Goal: Check status: Check status

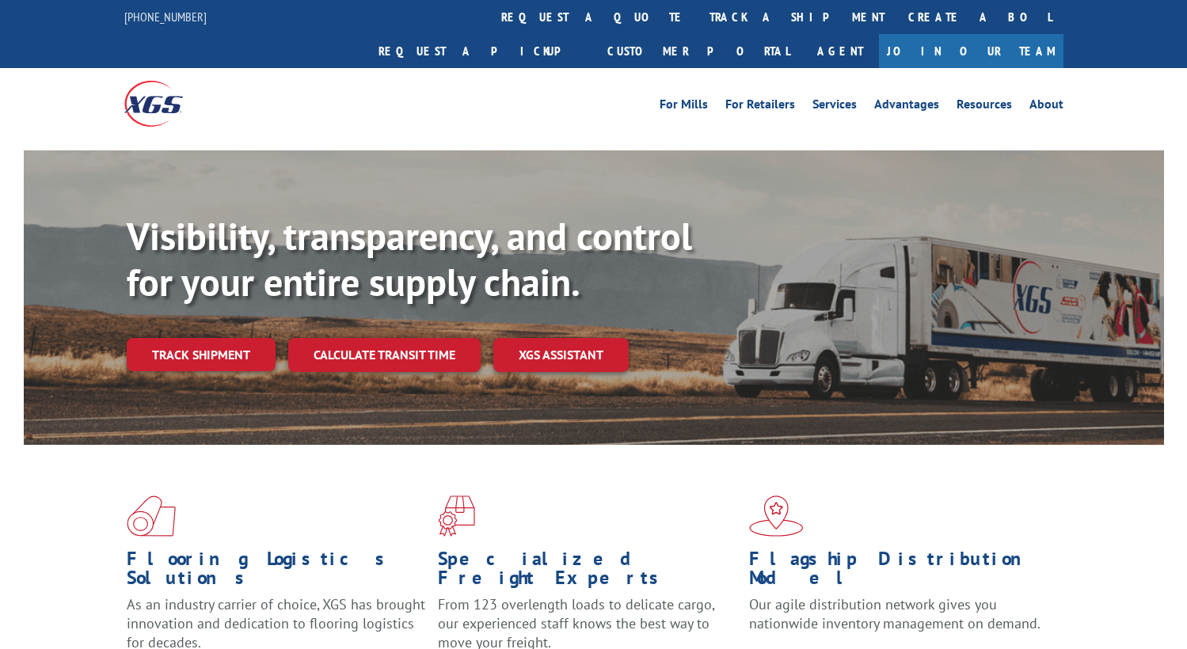
click at [698, 13] on link "track a shipment" at bounding box center [797, 17] width 199 height 34
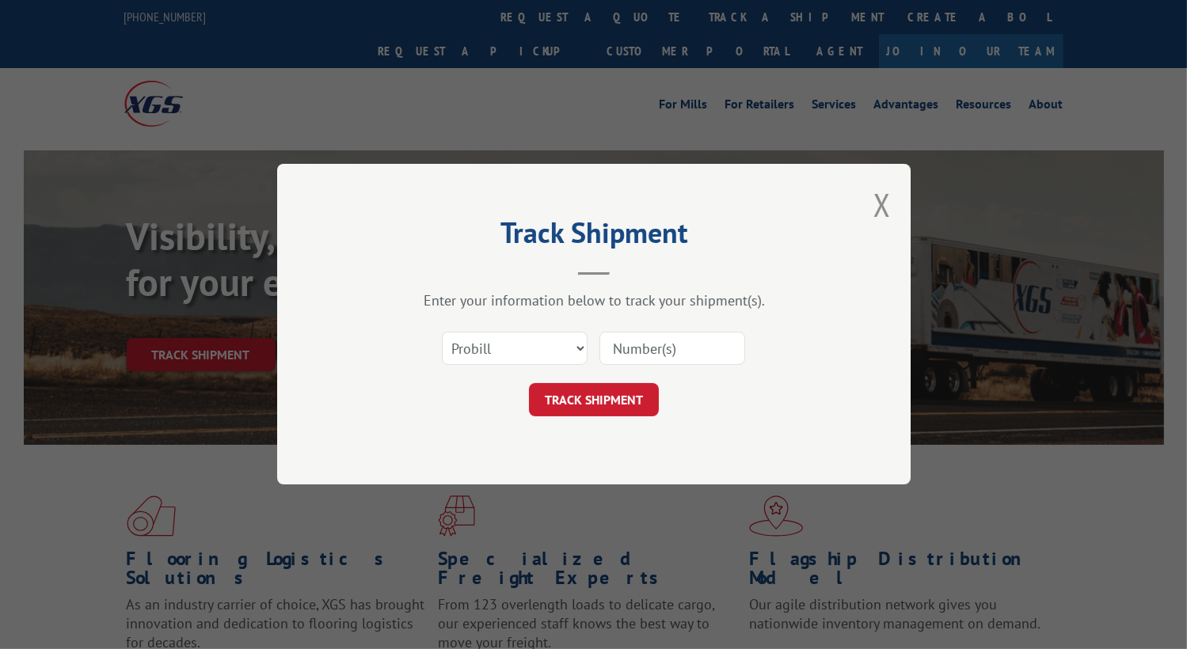
click at [637, 340] on input at bounding box center [672, 349] width 146 height 33
paste input "XPG 2852357"
drag, startPoint x: 645, startPoint y: 344, endPoint x: 565, endPoint y: 348, distance: 80.1
click at [565, 348] on div "Select category... Probill BOL PO XPG 2852357" at bounding box center [593, 349] width 475 height 52
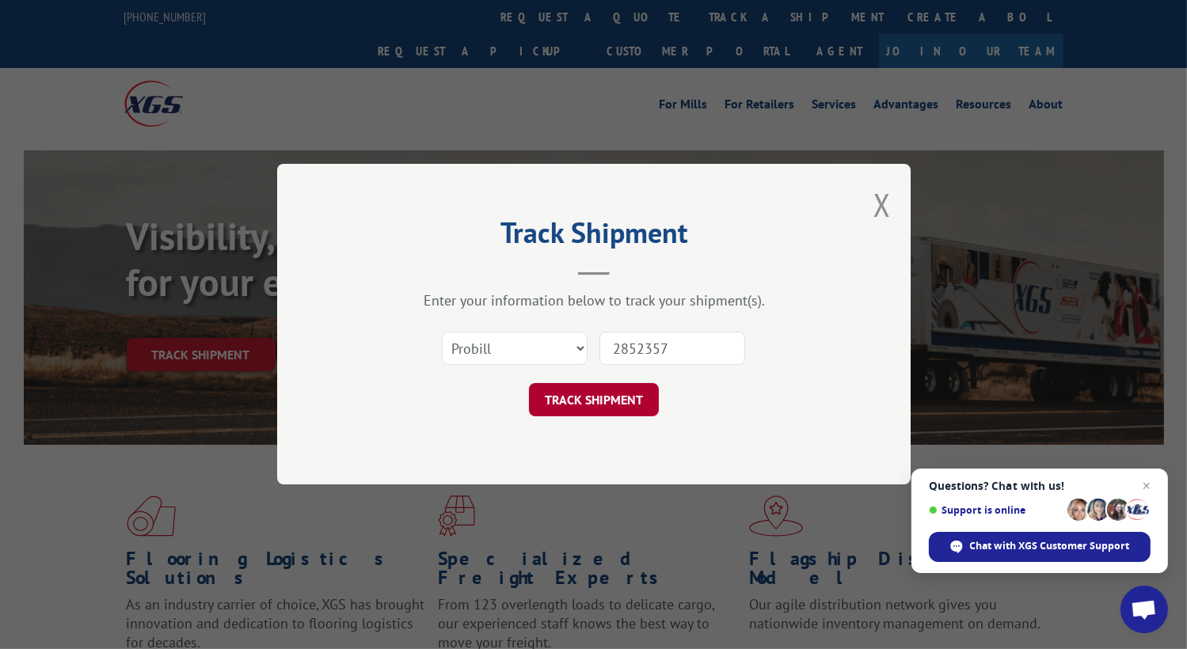
type input "2852357"
click at [614, 392] on button "TRACK SHIPMENT" at bounding box center [594, 400] width 130 height 33
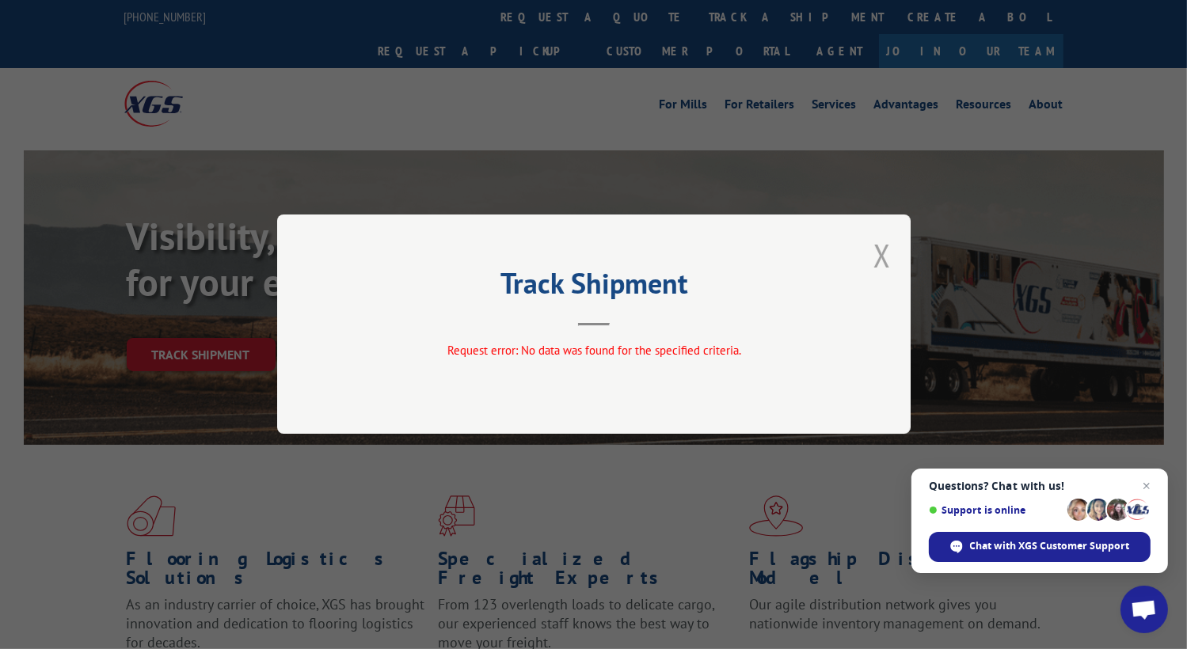
click at [884, 256] on button "Close modal" at bounding box center [881, 255] width 17 height 42
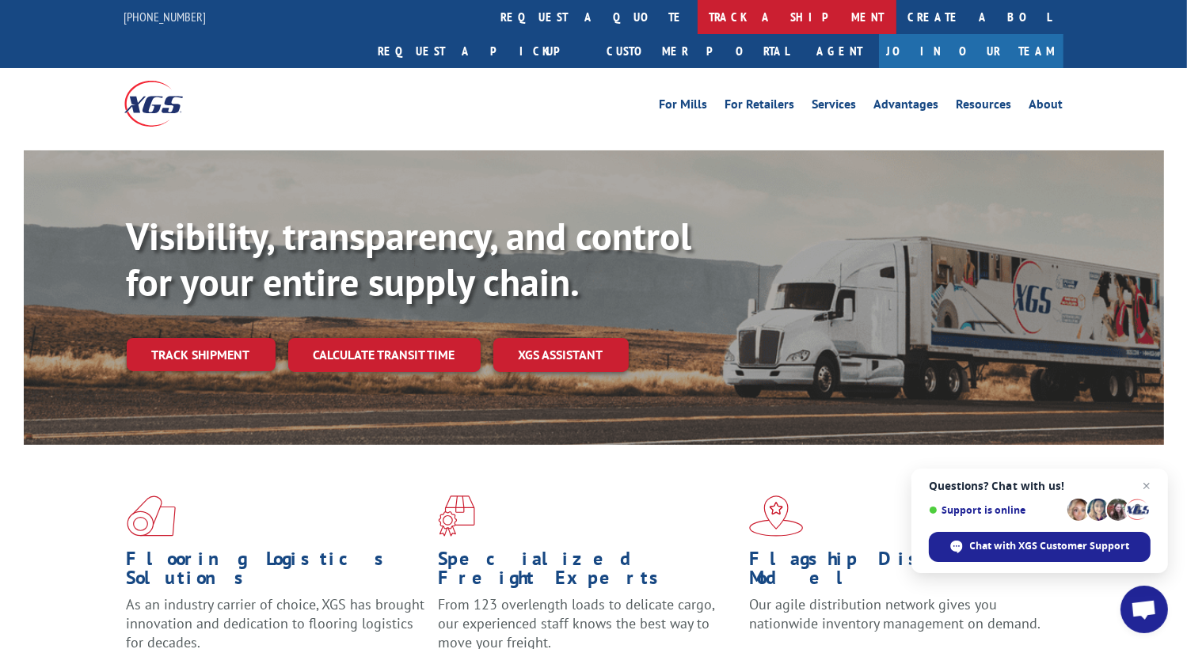
click at [698, 12] on link "track a shipment" at bounding box center [797, 17] width 199 height 34
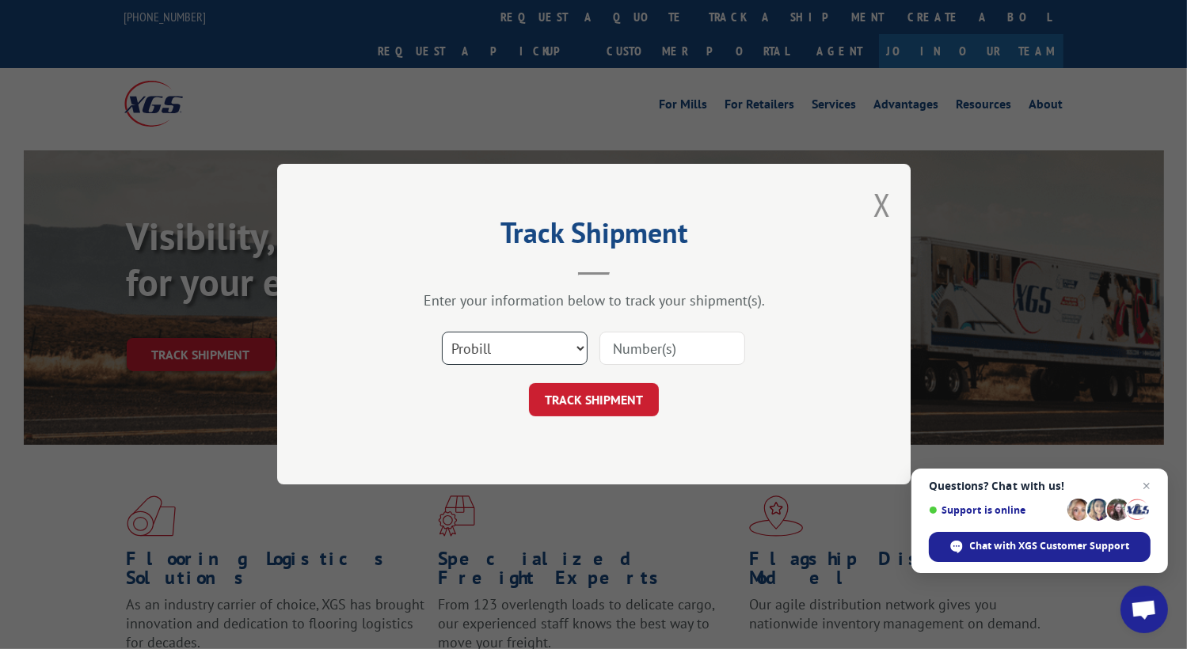
click at [541, 345] on select "Select category... Probill BOL PO" at bounding box center [515, 349] width 146 height 33
select select "bol"
click at [442, 333] on select "Select category... Probill BOL PO" at bounding box center [515, 349] width 146 height 33
click at [626, 337] on input at bounding box center [672, 349] width 146 height 33
paste input "XPG 2852357"
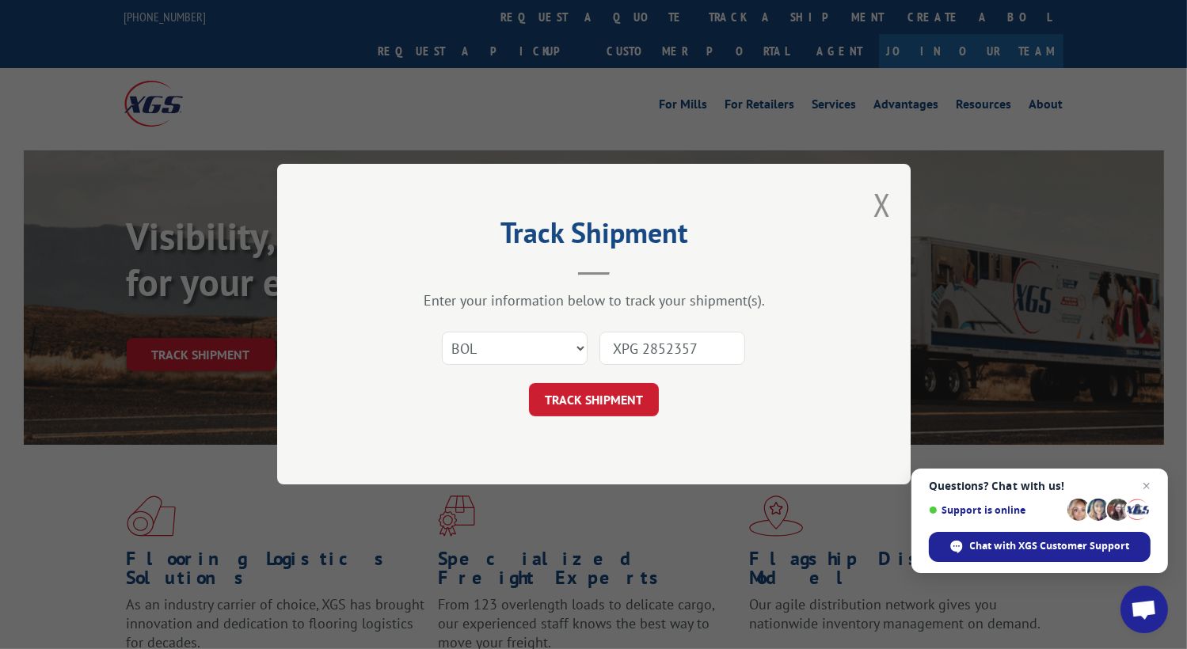
drag, startPoint x: 644, startPoint y: 348, endPoint x: 564, endPoint y: 344, distance: 80.1
click at [564, 344] on div "Select category... Probill BOL PO XPG 2852357" at bounding box center [593, 349] width 475 height 52
type input "2852357"
click at [608, 386] on button "TRACK SHIPMENT" at bounding box center [594, 400] width 130 height 33
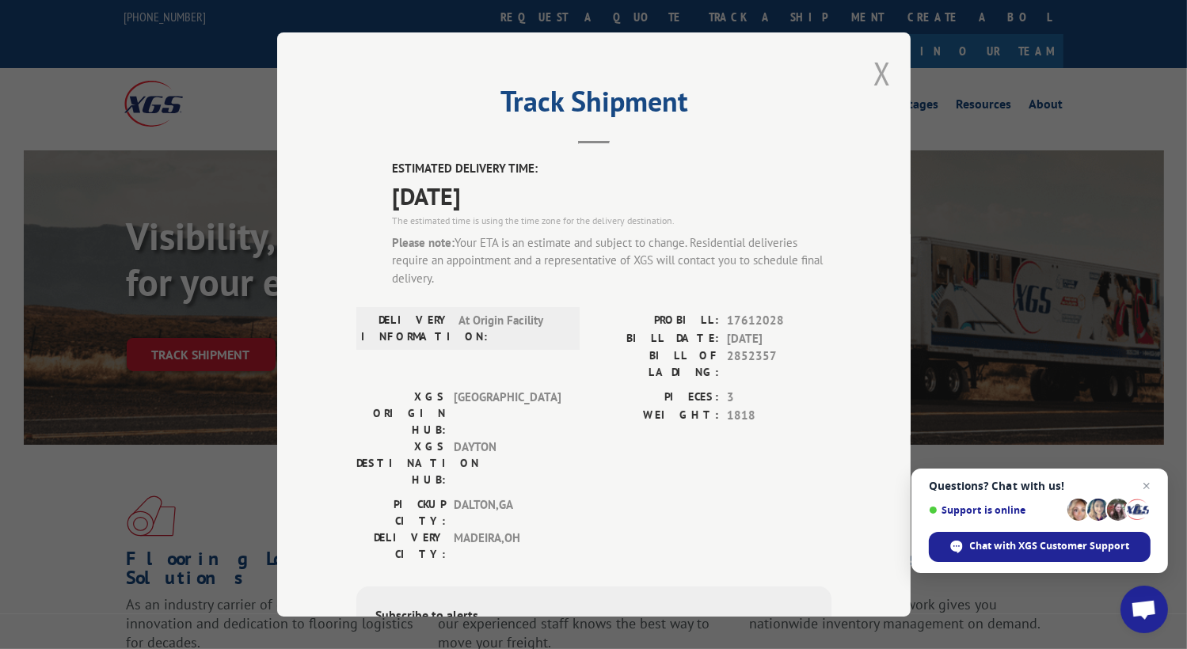
click at [873, 80] on button "Close modal" at bounding box center [881, 73] width 17 height 42
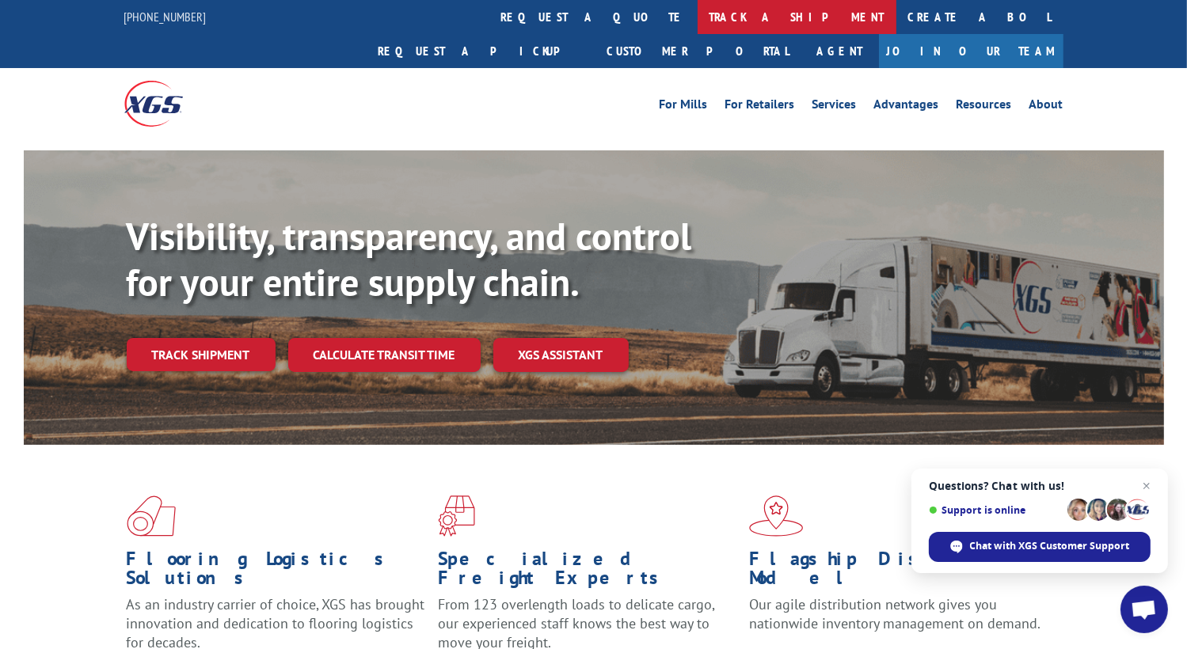
click at [698, 29] on link "track a shipment" at bounding box center [797, 17] width 199 height 34
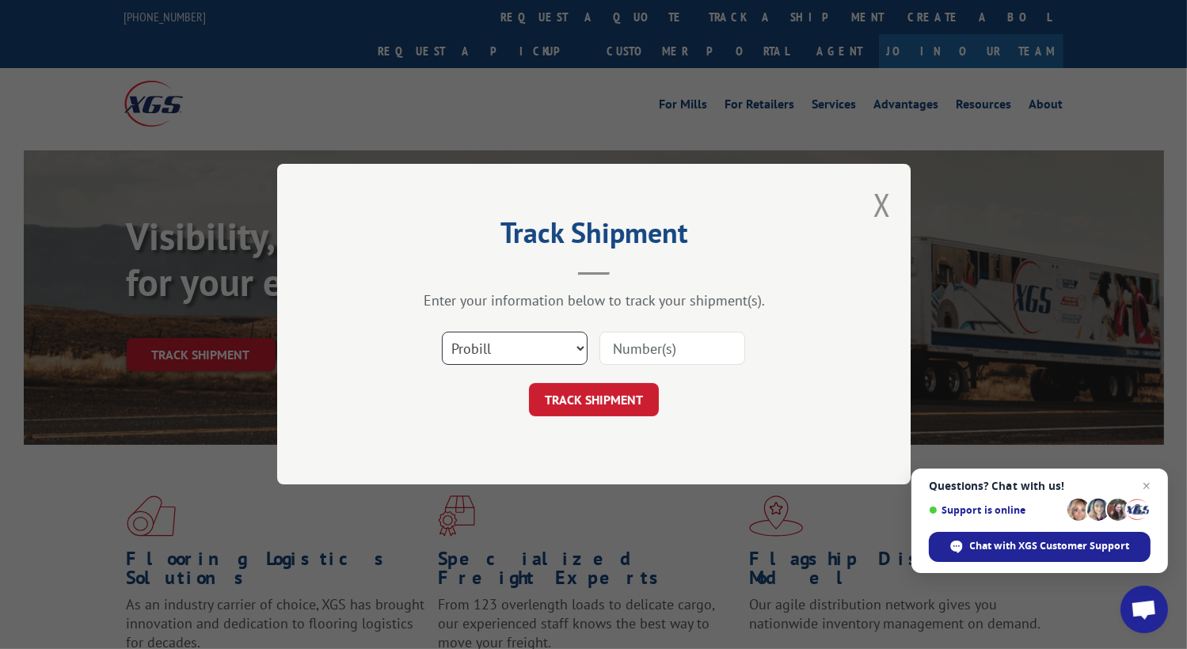
click at [532, 352] on select "Select category... Probill BOL PO" at bounding box center [515, 349] width 146 height 33
select select "bol"
click at [442, 333] on select "Select category... Probill BOL PO" at bounding box center [515, 349] width 146 height 33
click at [645, 337] on input at bounding box center [672, 349] width 146 height 33
paste input "2853304"
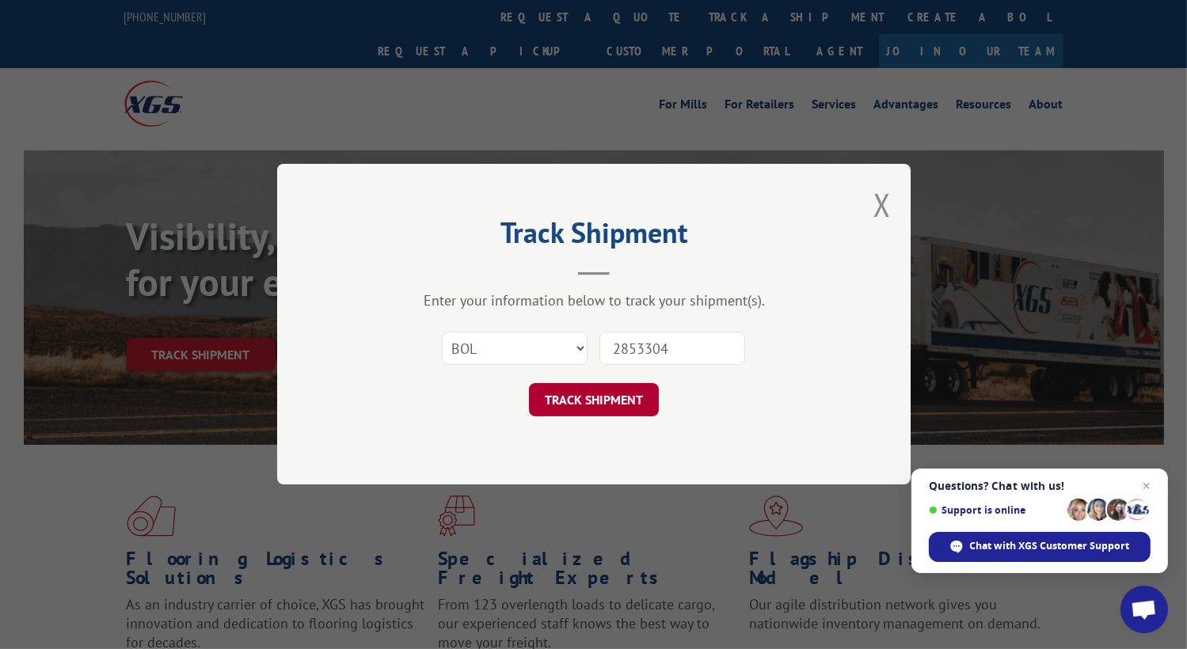
type input "2853304"
click at [600, 398] on button "TRACK SHIPMENT" at bounding box center [594, 400] width 130 height 33
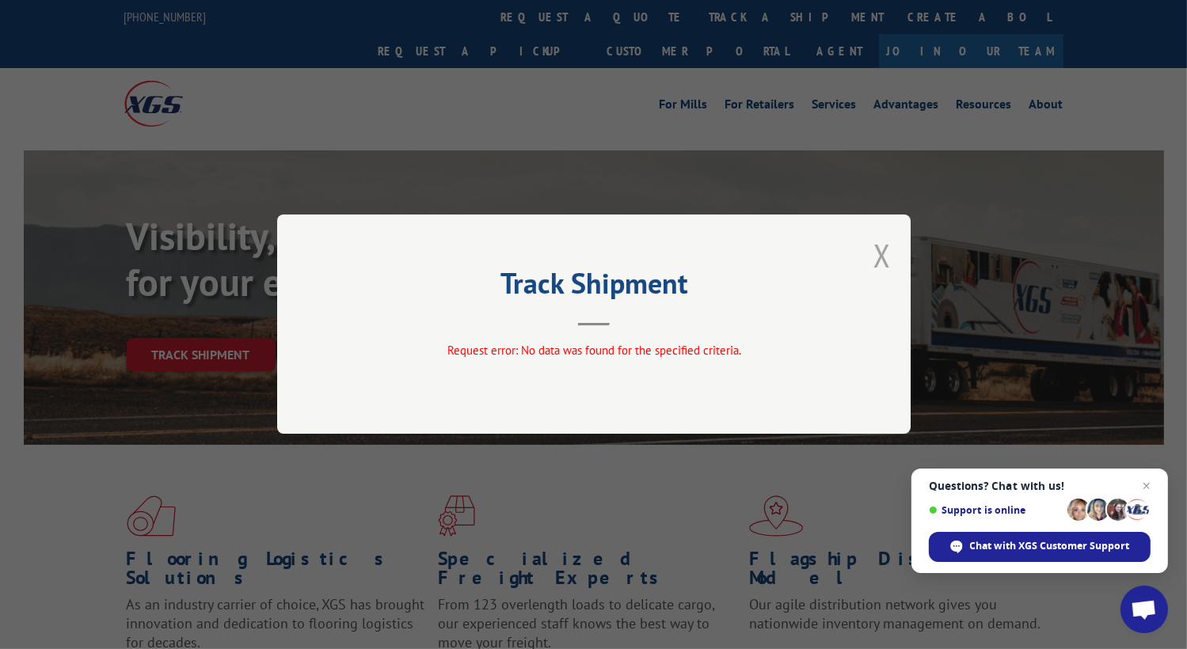
click at [884, 245] on button "Close modal" at bounding box center [881, 255] width 17 height 42
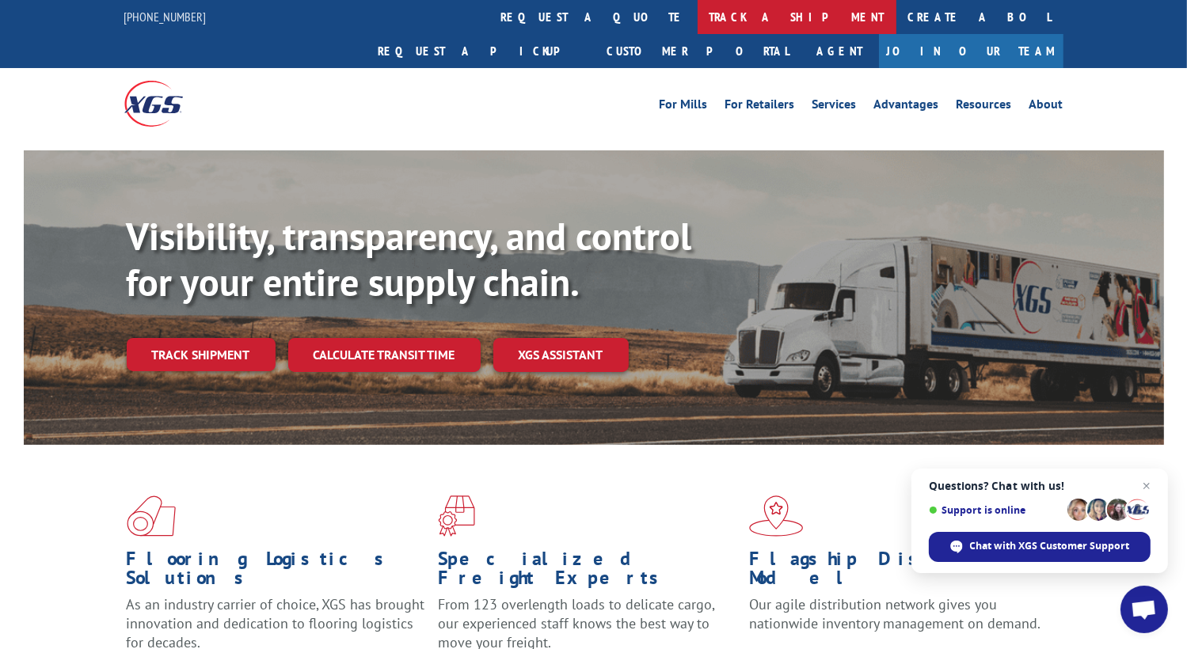
click at [698, 15] on link "track a shipment" at bounding box center [797, 17] width 199 height 34
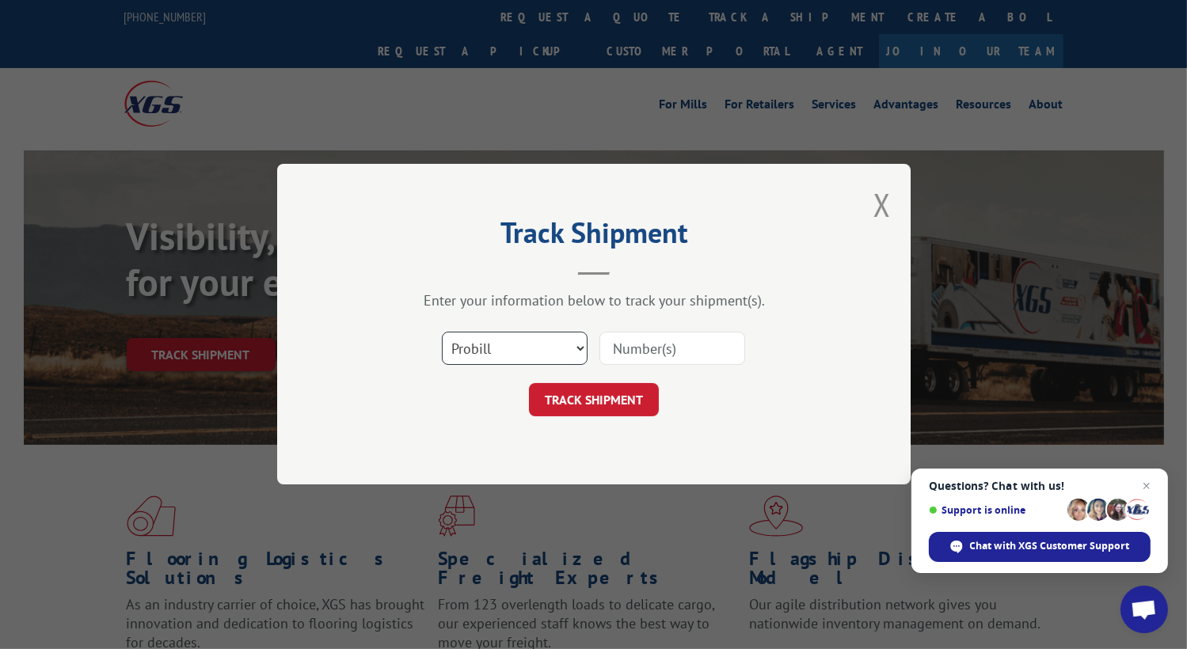
click at [531, 348] on select "Select category... Probill BOL PO" at bounding box center [515, 349] width 146 height 33
click at [442, 333] on select "Select category... Probill BOL PO" at bounding box center [515, 349] width 146 height 33
click at [636, 353] on input at bounding box center [672, 349] width 146 height 33
paste input "2853304"
type input "2853304"
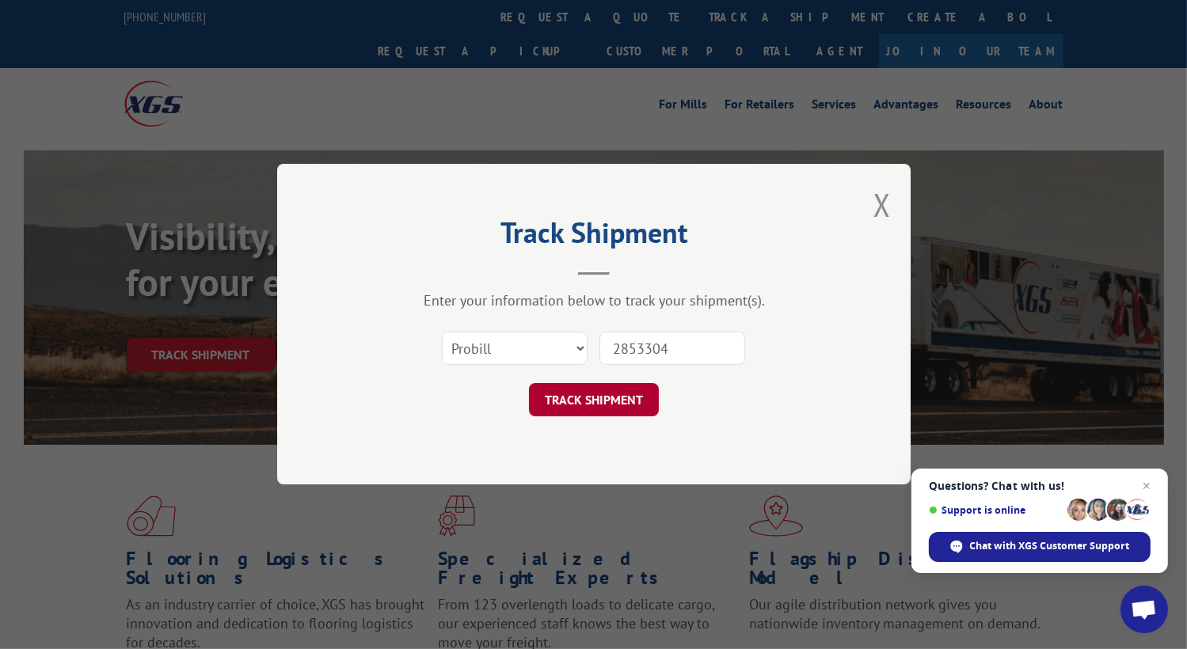
click at [621, 397] on button "TRACK SHIPMENT" at bounding box center [594, 400] width 130 height 33
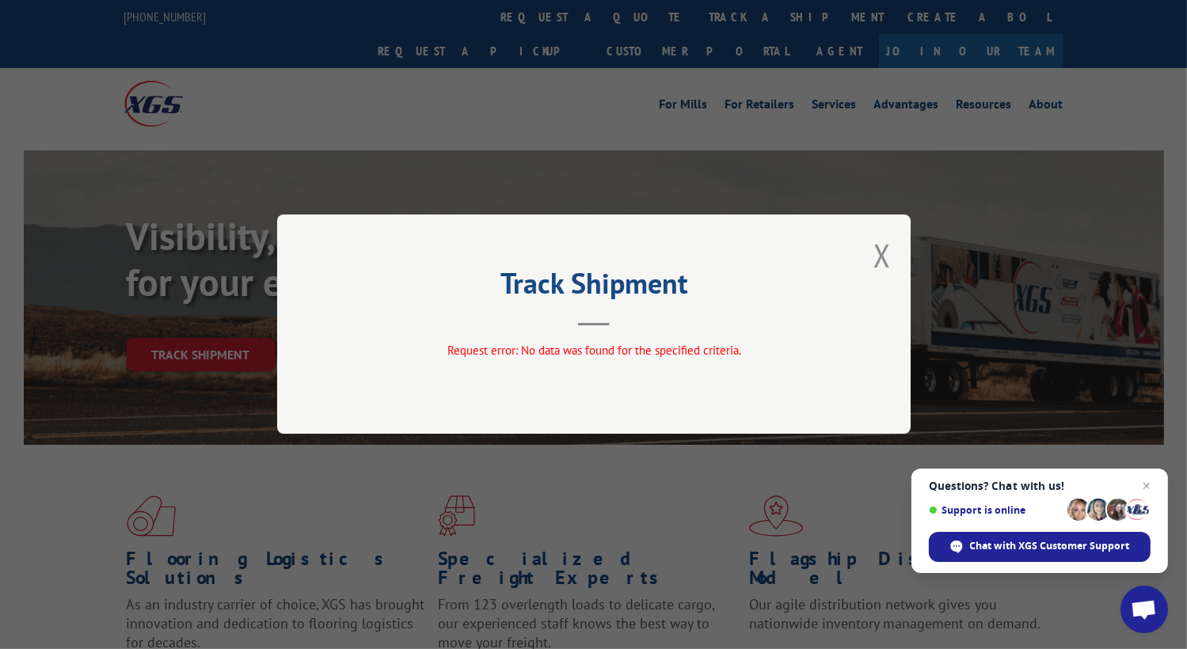
click at [871, 257] on div "Track Shipment Request error: No data was found for the specified criteria." at bounding box center [593, 324] width 633 height 219
